Goal: Navigation & Orientation: Understand site structure

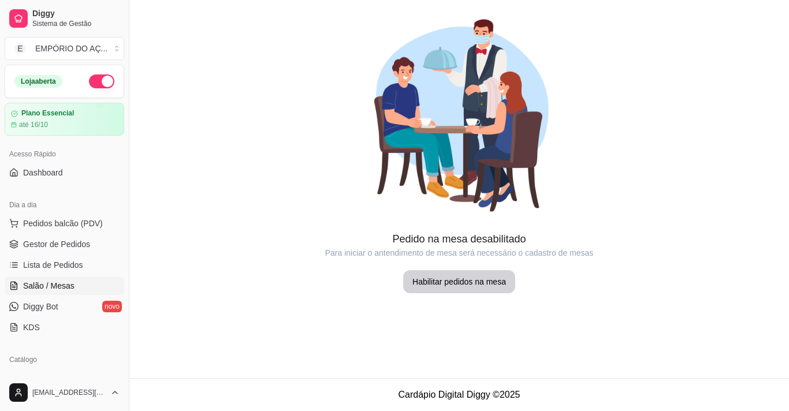
scroll to position [58, 0]
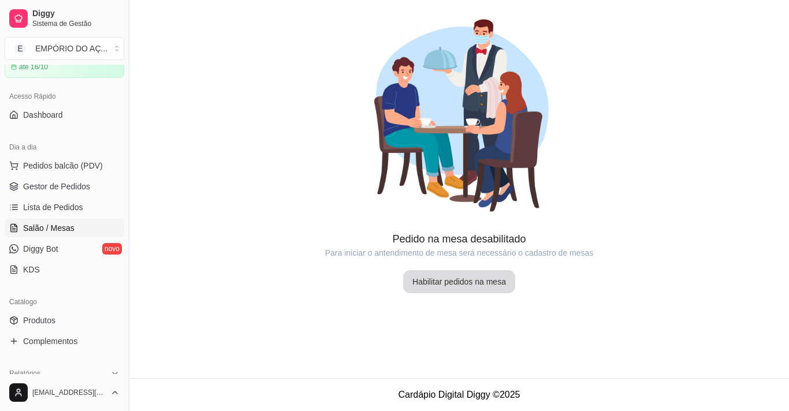
click at [429, 281] on button "Habilitar pedidos na mesa" at bounding box center [459, 281] width 112 height 23
click at [488, 277] on button "Habilitar pedidos na mesa" at bounding box center [459, 282] width 109 height 23
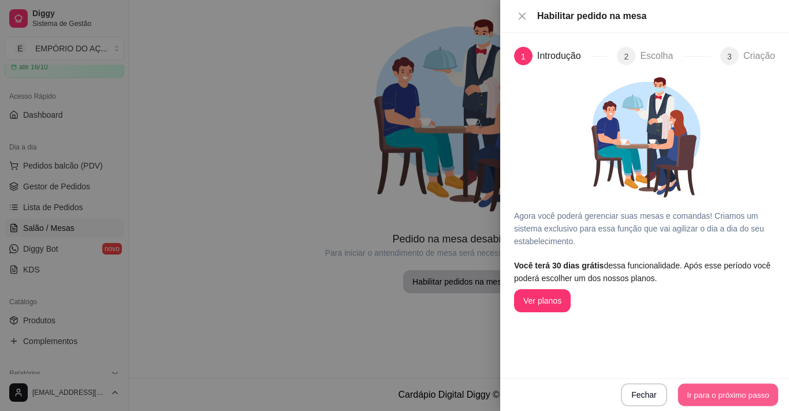
click at [731, 399] on button "Ir para o próximo passo" at bounding box center [728, 395] width 101 height 23
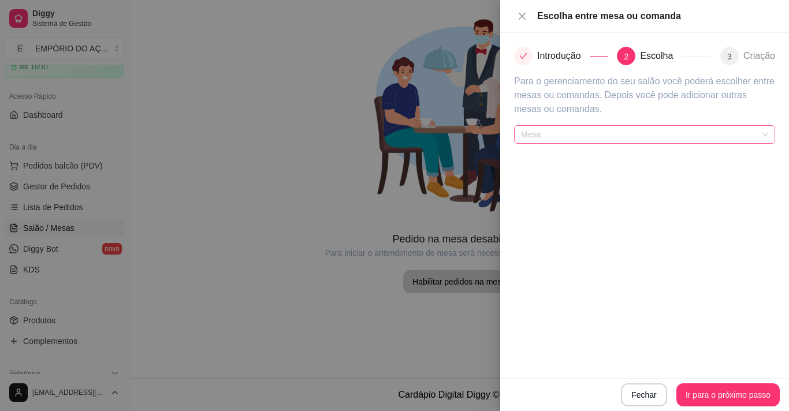
click at [621, 127] on span "Mesa" at bounding box center [644, 134] width 247 height 17
click at [621, 134] on span "Mesa" at bounding box center [644, 134] width 247 height 17
click at [611, 128] on span "Mesa" at bounding box center [644, 134] width 247 height 17
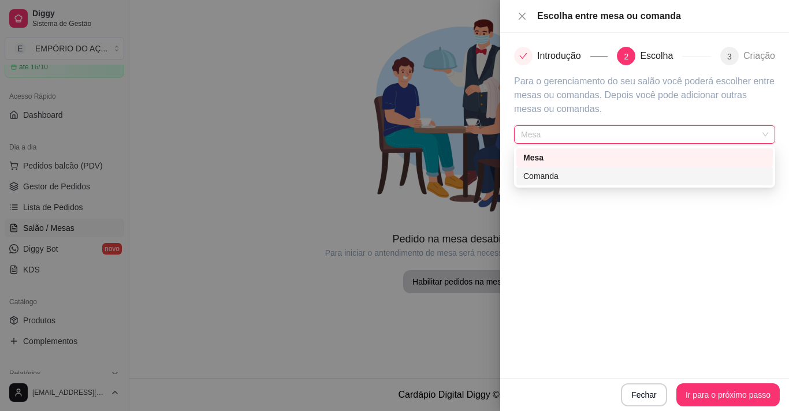
click at [600, 182] on div "Comanda" at bounding box center [645, 176] width 243 height 13
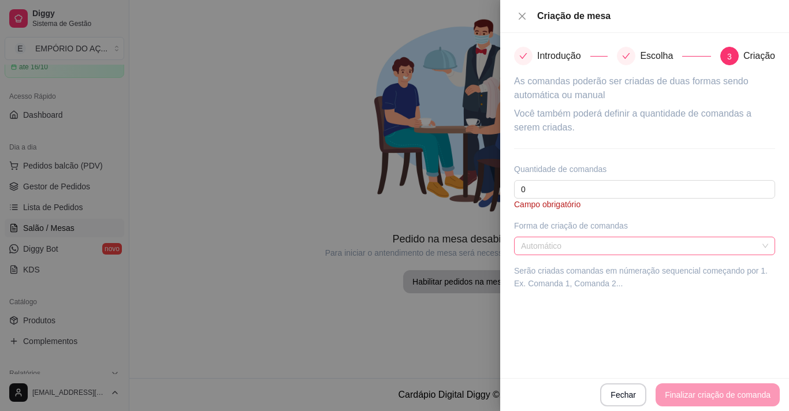
click at [579, 248] on span "Automático" at bounding box center [644, 245] width 247 height 17
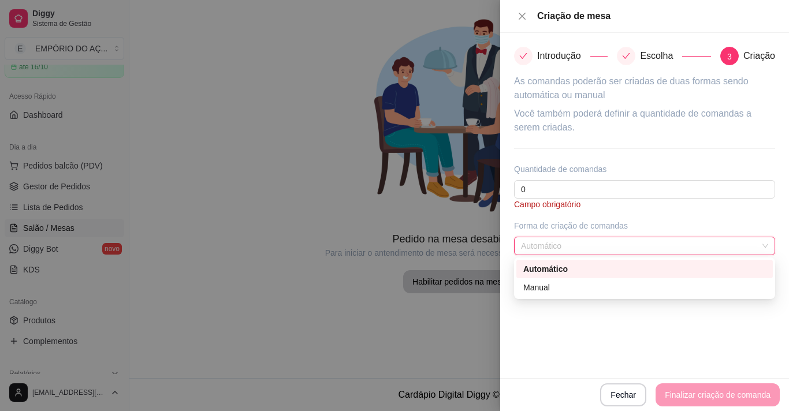
click at [579, 248] on span "Automático" at bounding box center [644, 245] width 247 height 17
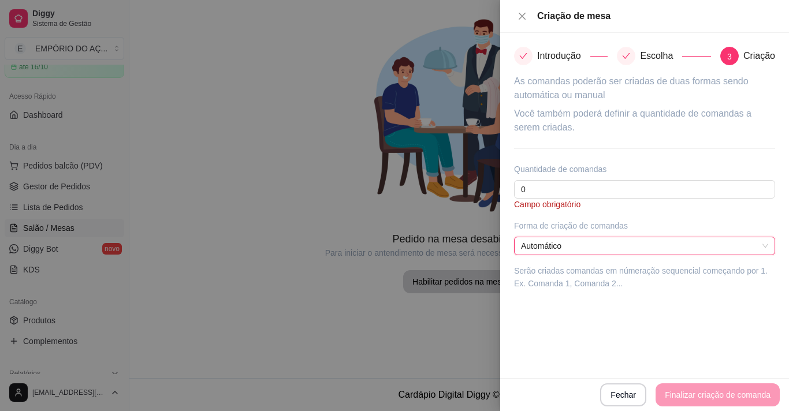
click at [579, 248] on span "Automático" at bounding box center [644, 245] width 247 height 17
click at [523, 14] on icon "close" at bounding box center [522, 16] width 9 height 9
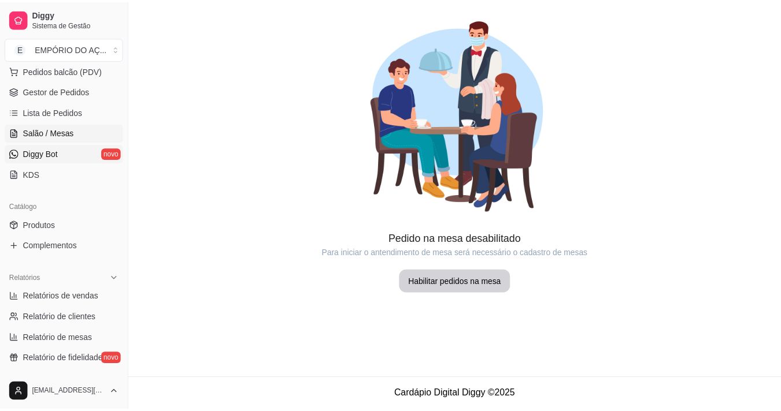
scroll to position [173, 0]
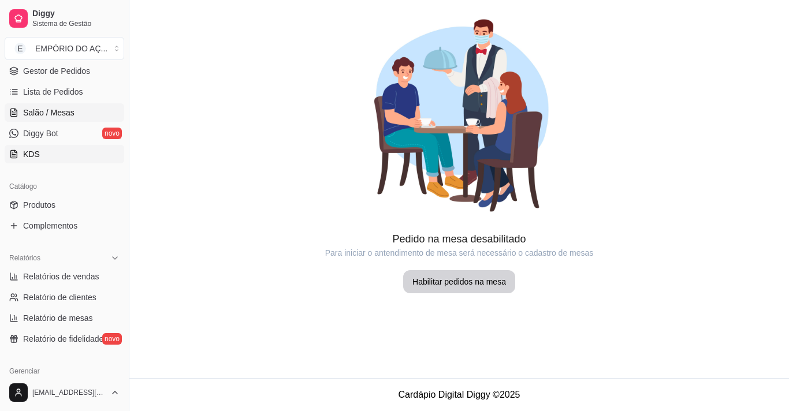
click at [62, 155] on link "KDS" at bounding box center [65, 154] width 120 height 18
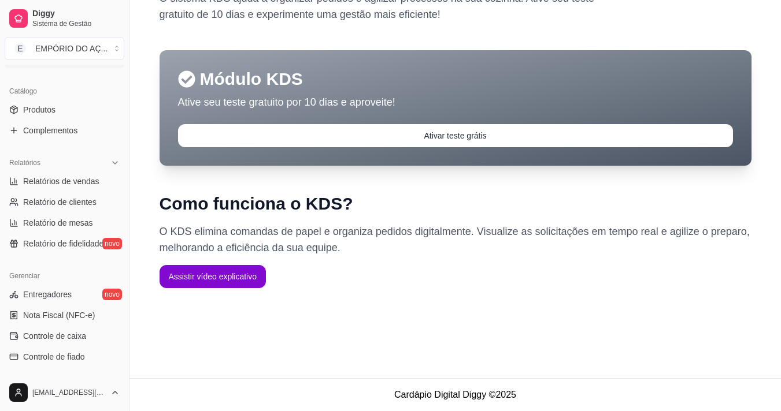
scroll to position [289, 0]
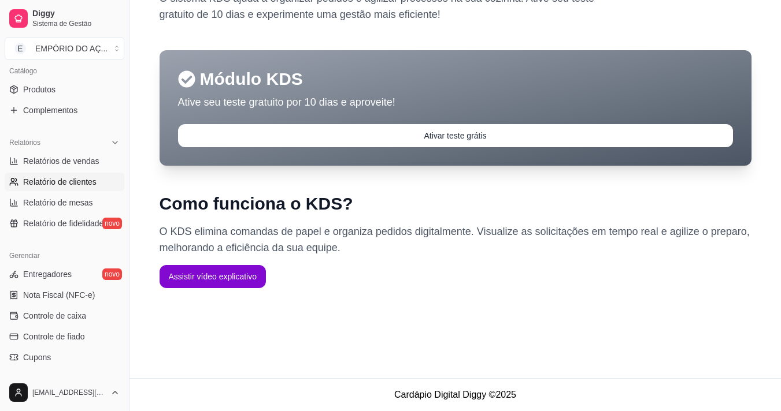
click at [51, 175] on link "Relatório de clientes" at bounding box center [65, 182] width 120 height 18
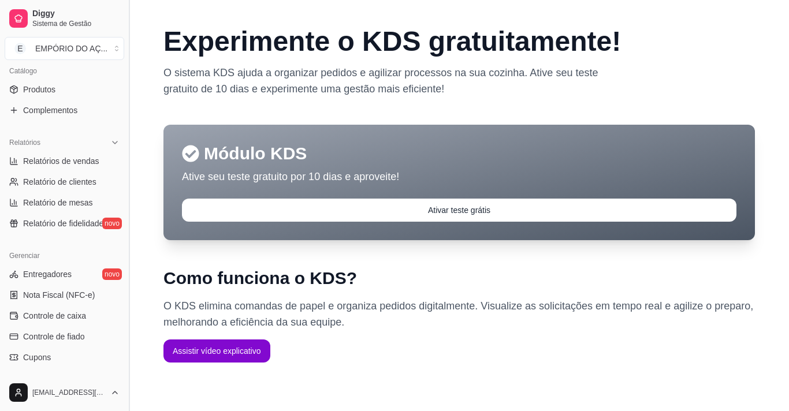
select select "30"
select select "HIGHEST_TOTAL_SPENT_WITH_ORDERS"
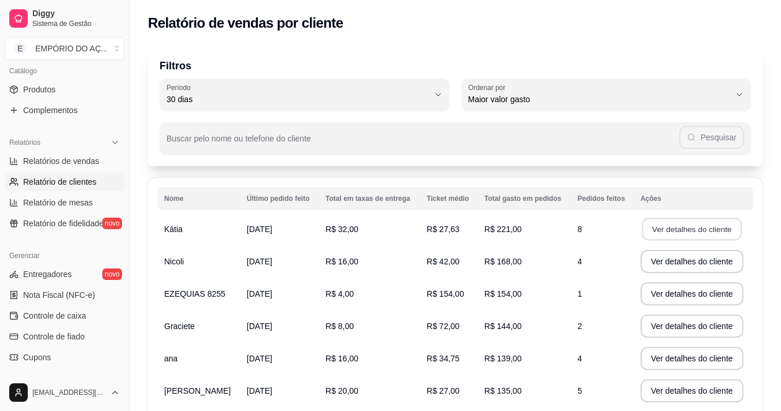
click at [659, 235] on button "Ver detalhes do cliente" at bounding box center [691, 229] width 99 height 23
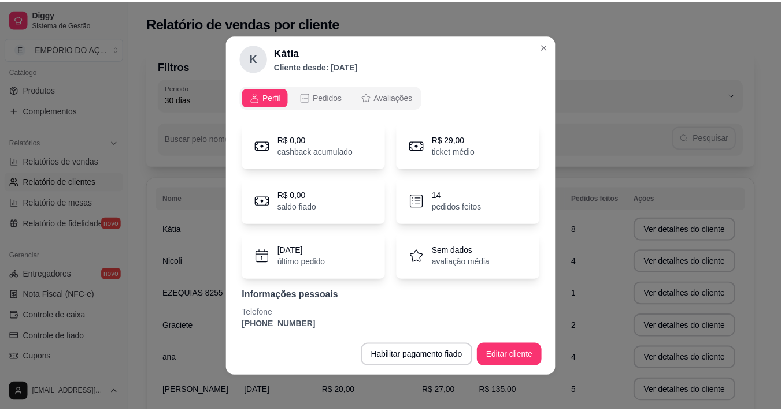
scroll to position [35, 0]
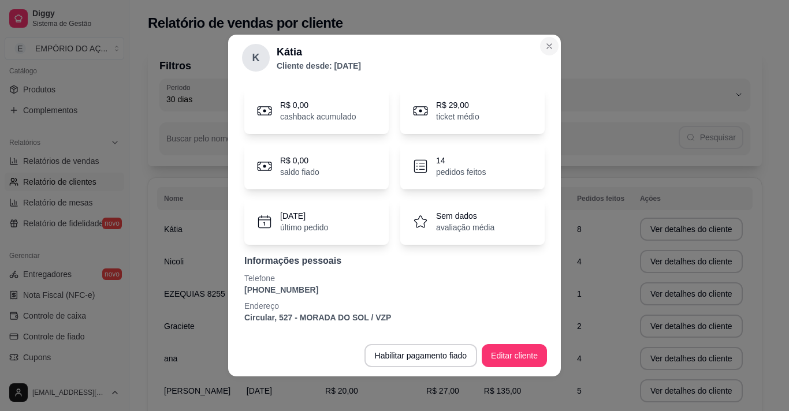
click at [550, 46] on div "Filtros 30 Período Hoje Ontem 7 dias 15 dias 30 dias 45 dias 60 dias Período 30…" at bounding box center [454, 314] width 651 height 551
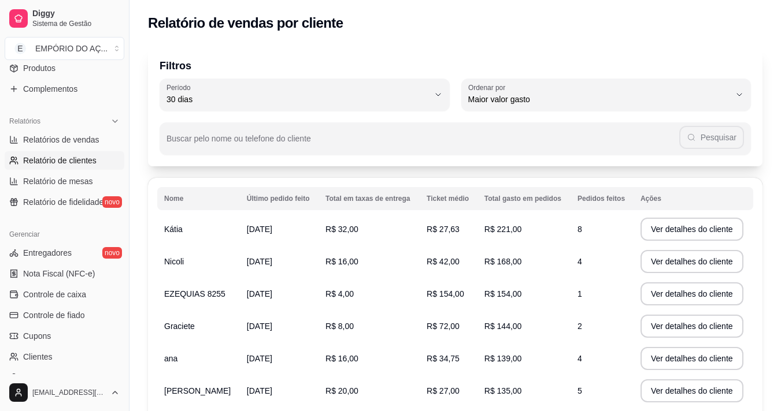
scroll to position [347, 0]
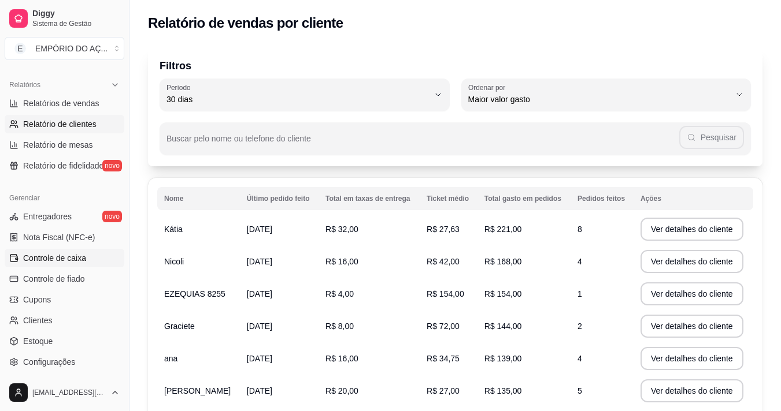
click at [50, 256] on span "Controle de caixa" at bounding box center [54, 259] width 63 height 12
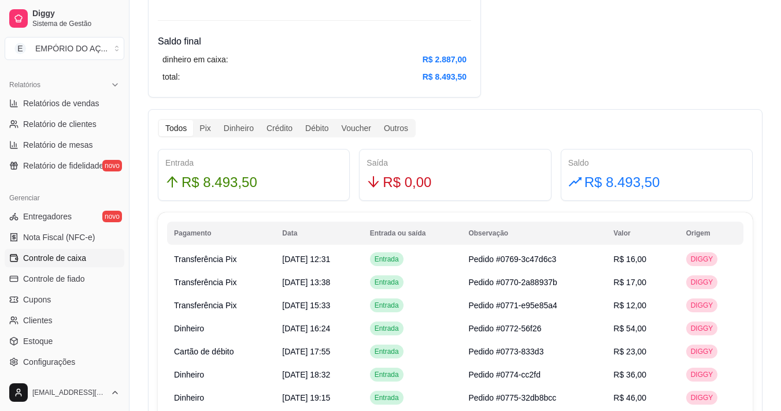
scroll to position [578, 0]
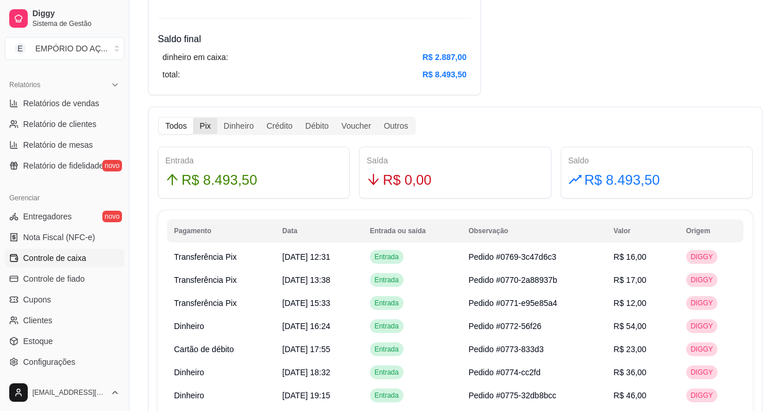
click at [208, 128] on div "Pix" at bounding box center [205, 126] width 24 height 16
click at [193, 118] on input "Pix" at bounding box center [193, 118] width 0 height 0
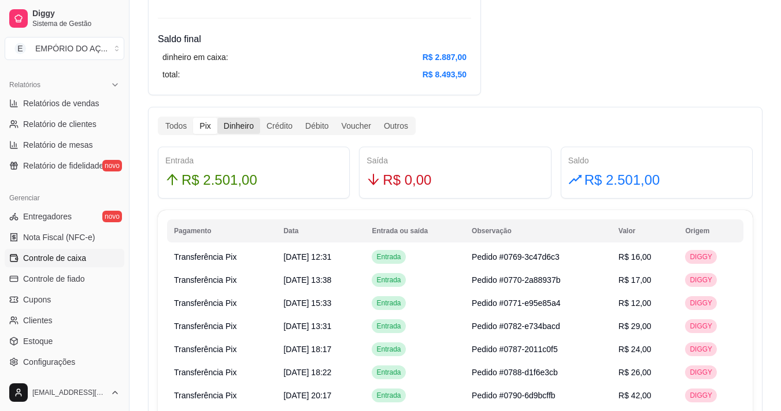
click at [228, 129] on div "Dinheiro" at bounding box center [238, 126] width 43 height 16
click at [217, 118] on input "Dinheiro" at bounding box center [217, 118] width 0 height 0
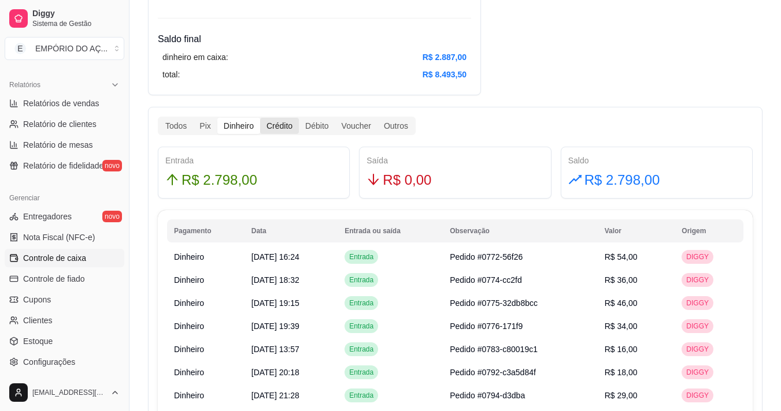
click at [284, 122] on div "Crédito" at bounding box center [279, 126] width 39 height 16
click at [260, 118] on input "Crédito" at bounding box center [260, 118] width 0 height 0
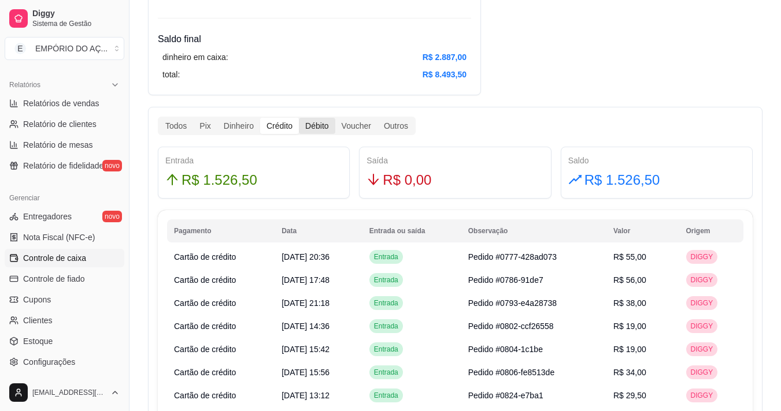
click at [323, 125] on div "Débito" at bounding box center [317, 126] width 36 height 16
click at [299, 118] on input "Débito" at bounding box center [299, 118] width 0 height 0
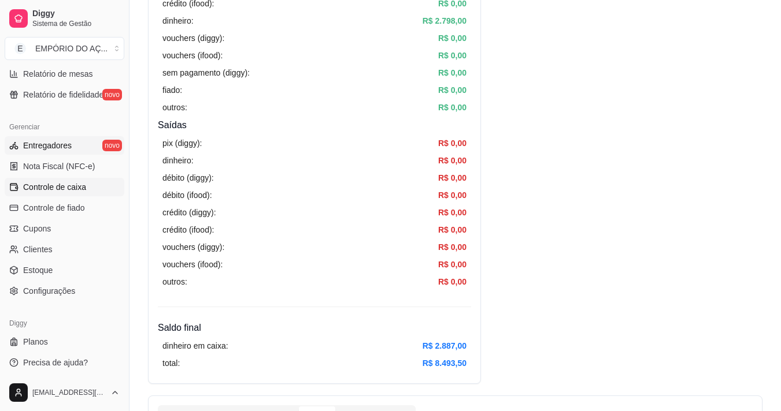
scroll to position [420, 0]
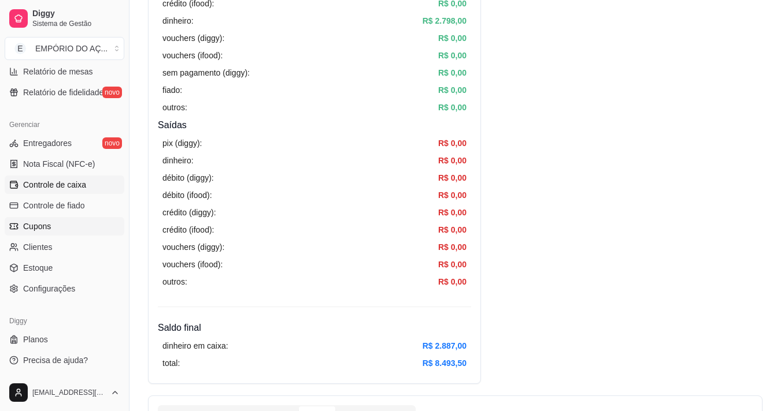
click at [43, 220] on link "Cupons" at bounding box center [65, 226] width 120 height 18
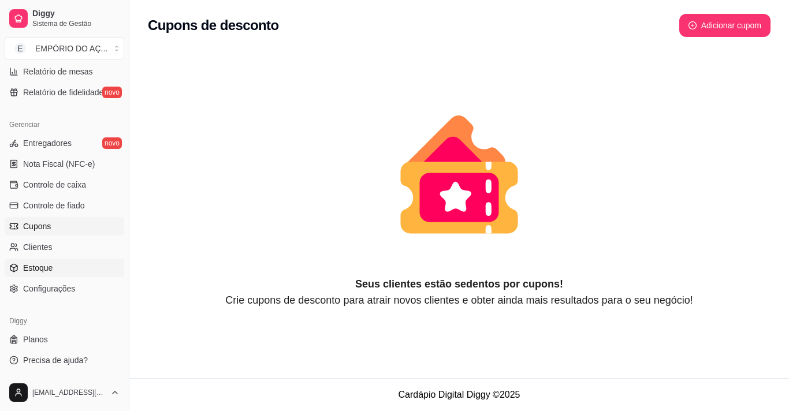
click at [34, 263] on span "Estoque" at bounding box center [37, 268] width 29 height 12
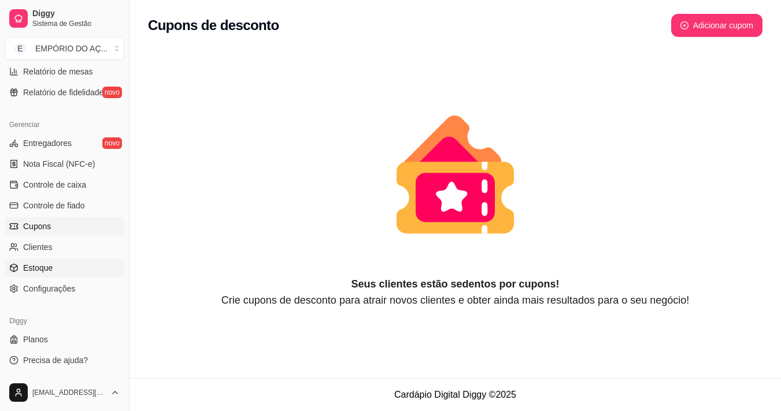
select select "QUANTITY_ORDER"
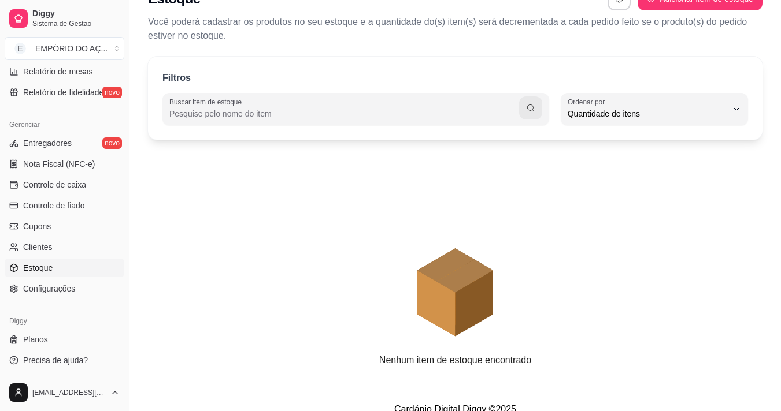
scroll to position [41, 0]
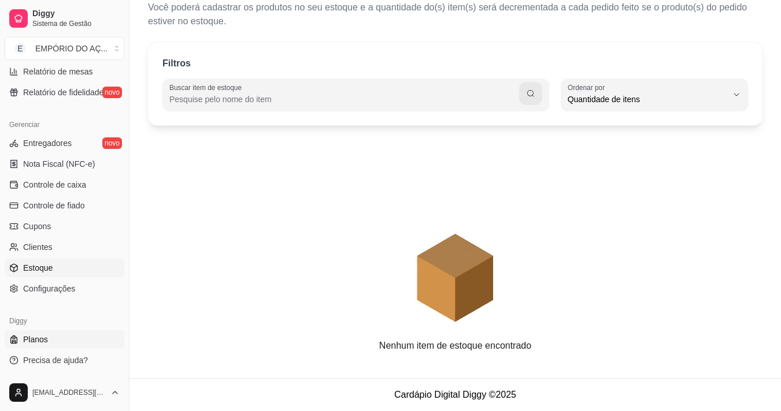
click at [28, 347] on link "Planos" at bounding box center [65, 340] width 120 height 18
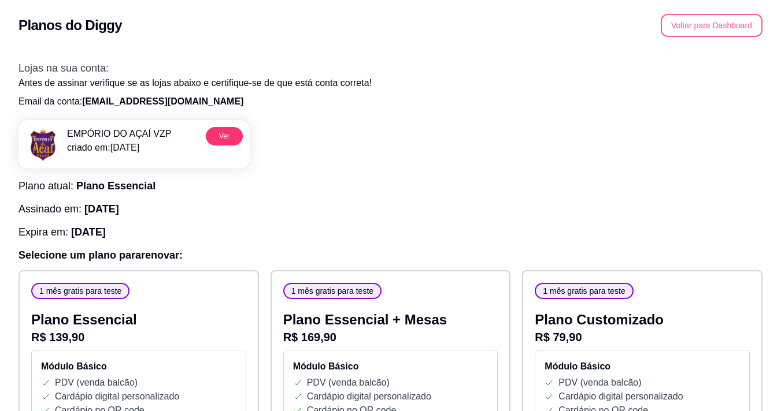
click at [698, 30] on button "Voltar para Dashboard" at bounding box center [711, 25] width 102 height 23
